Goal: Task Accomplishment & Management: Use online tool/utility

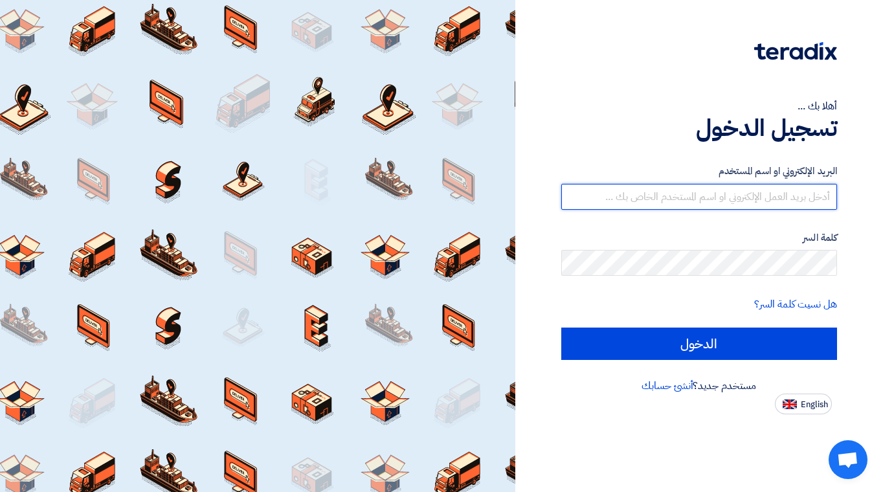
click at [705, 188] on input "text" at bounding box center [699, 197] width 276 height 26
type input "[EMAIL_ADDRESS][DOMAIN_NAME]"
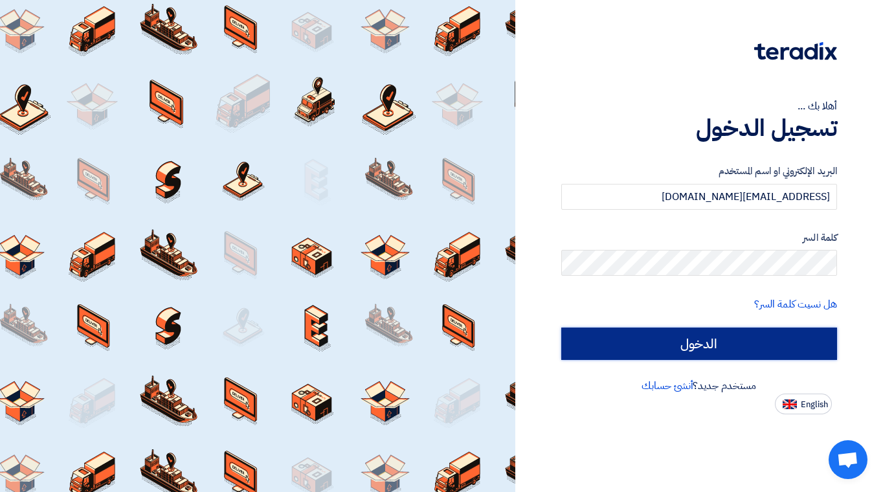
click at [708, 335] on input "الدخول" at bounding box center [699, 344] width 276 height 32
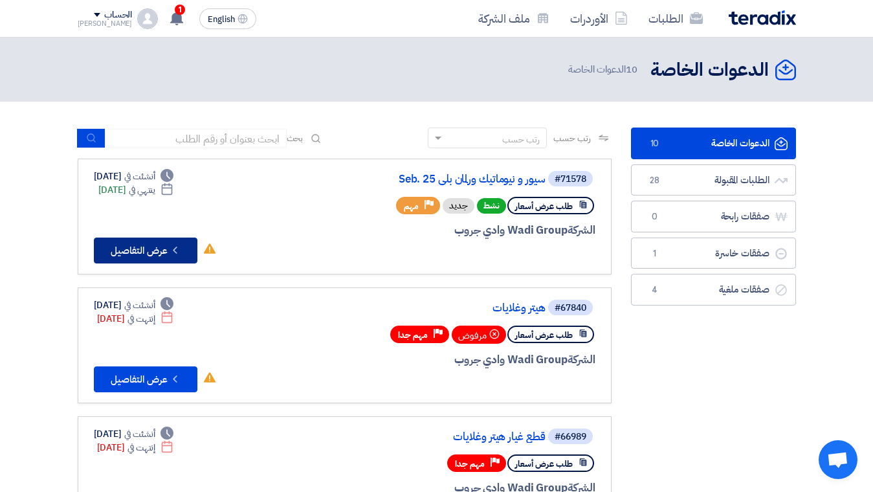
click at [140, 242] on button "Check details عرض التفاصيل" at bounding box center [146, 251] width 104 height 26
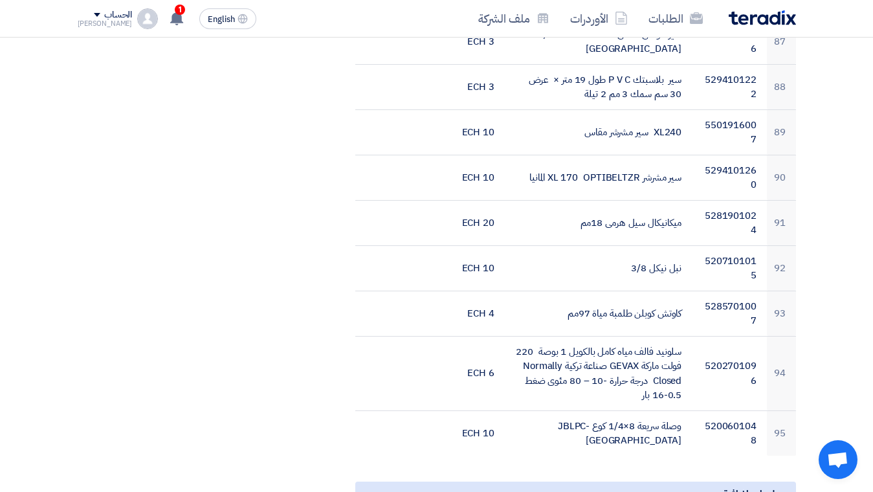
scroll to position [4337, 0]
